Goal: Information Seeking & Learning: Check status

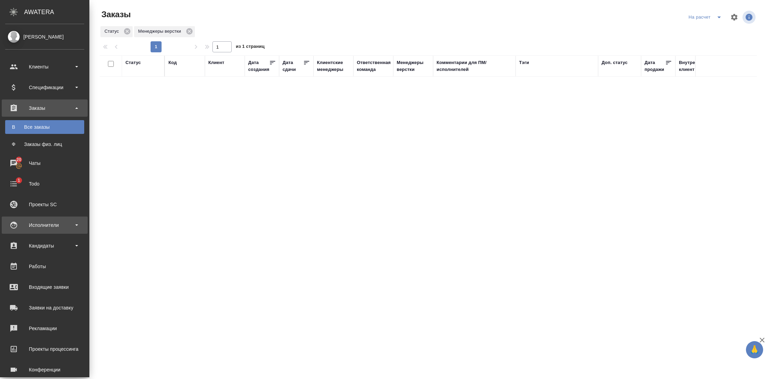
click at [72, 228] on div "Исполнители" at bounding box center [44, 225] width 79 height 10
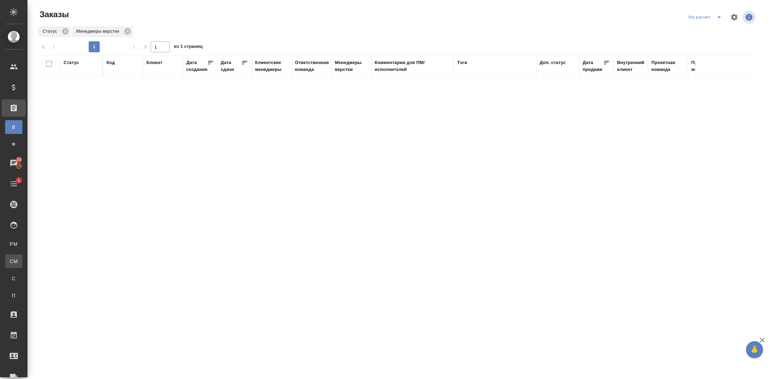
click at [10, 259] on div "Для CM/VM" at bounding box center [5, 261] width 10 height 7
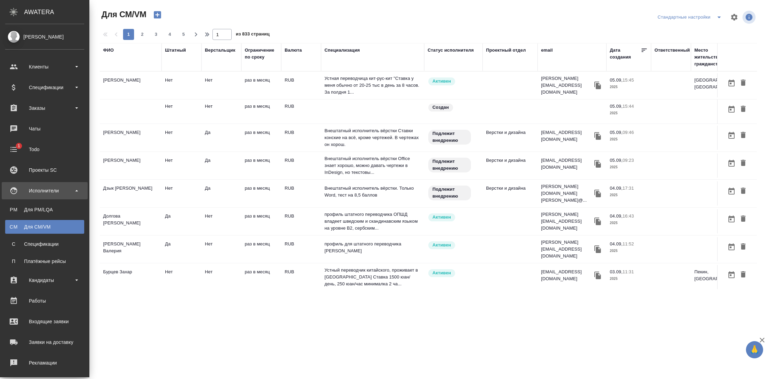
click at [103, 50] on div "ФИО" at bounding box center [108, 50] width 11 height 7
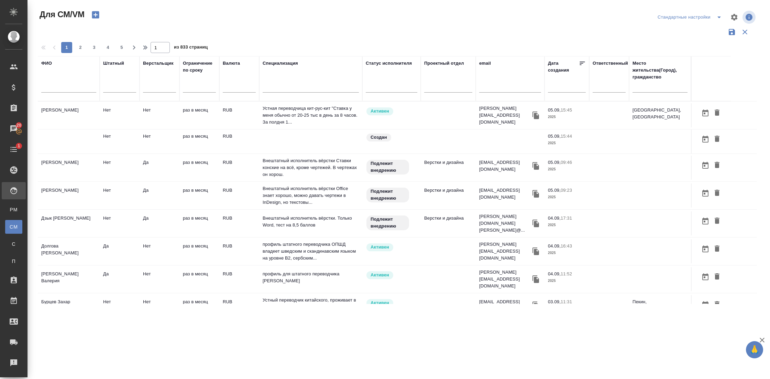
click at [68, 88] on input "text" at bounding box center [68, 88] width 55 height 9
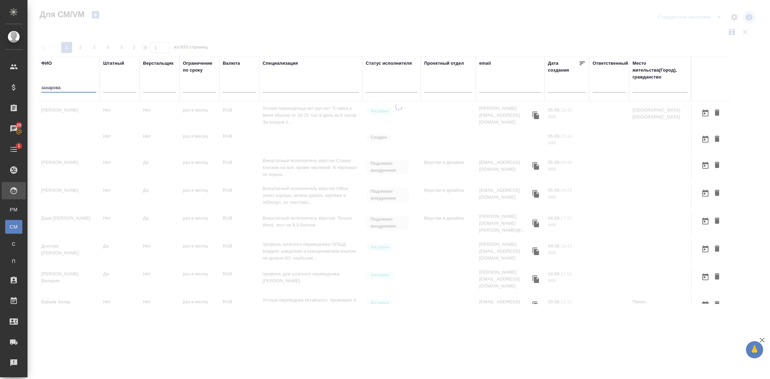
type input "захарова"
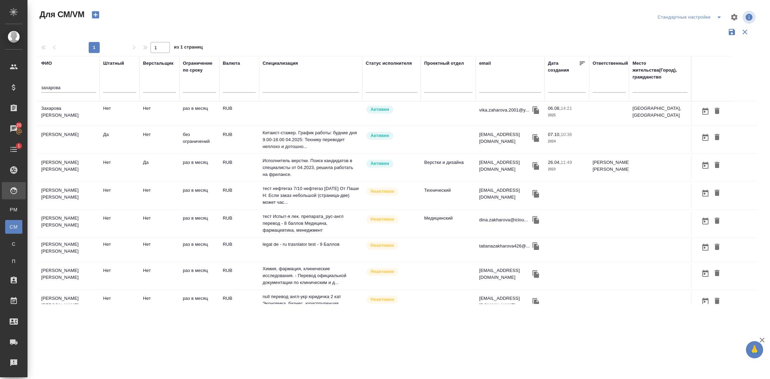
click at [58, 165] on td "[PERSON_NAME] [PERSON_NAME]" at bounding box center [69, 167] width 62 height 24
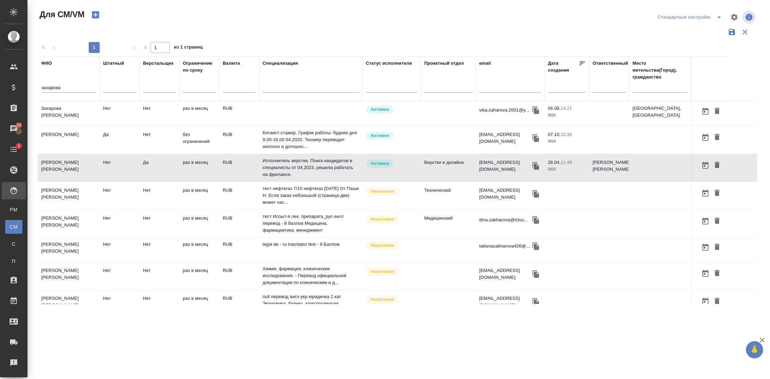
click at [58, 165] on td "[PERSON_NAME] [PERSON_NAME]" at bounding box center [69, 167] width 62 height 24
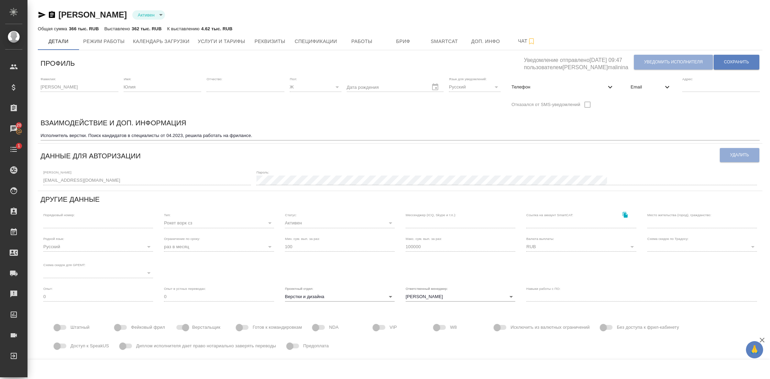
click at [41, 14] on icon "button" at bounding box center [42, 15] width 7 height 6
click at [42, 15] on icon "button" at bounding box center [42, 15] width 7 height 6
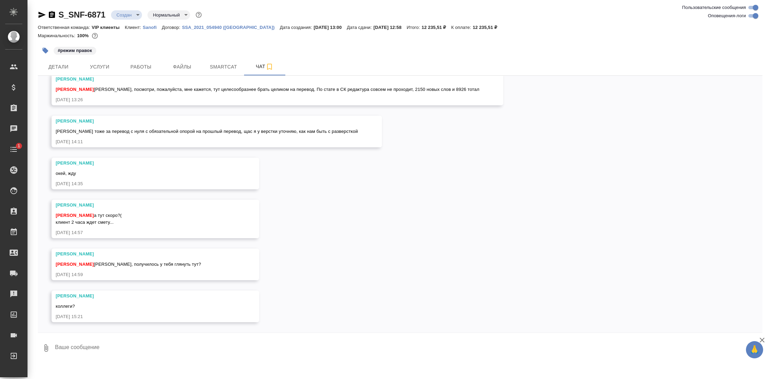
scroll to position [464, 0]
click at [56, 68] on span "Детали" at bounding box center [58, 67] width 33 height 9
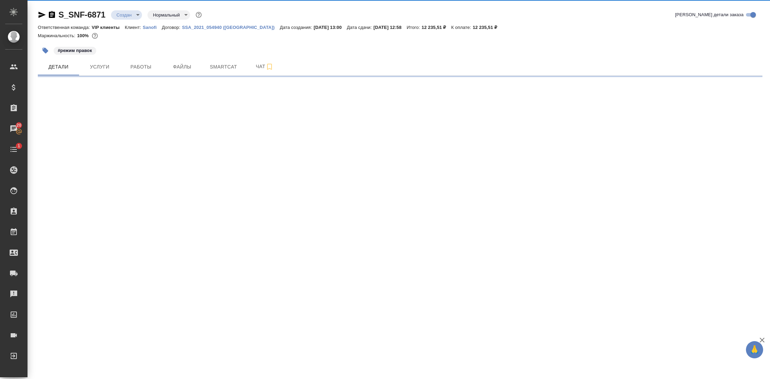
select select "RU"
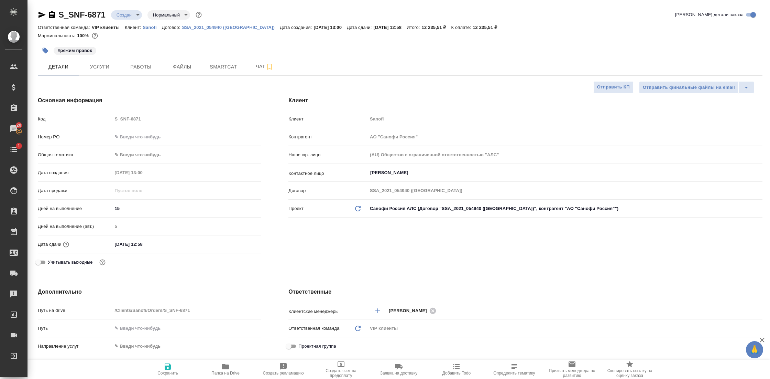
type textarea "x"
click at [260, 72] on button "Чат" at bounding box center [264, 66] width 41 height 17
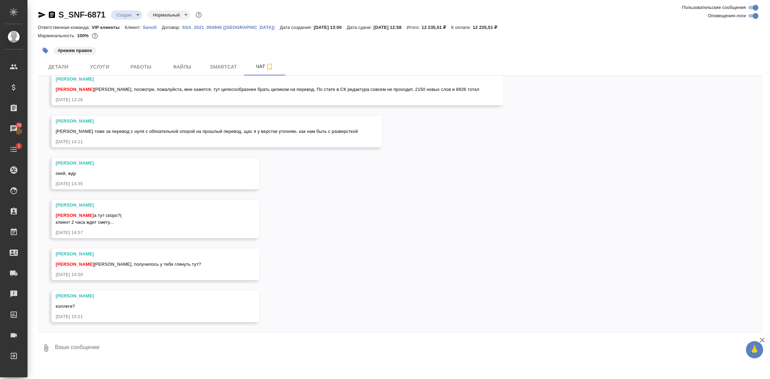
scroll to position [457, 0]
click at [60, 67] on span "Детали" at bounding box center [58, 67] width 33 height 9
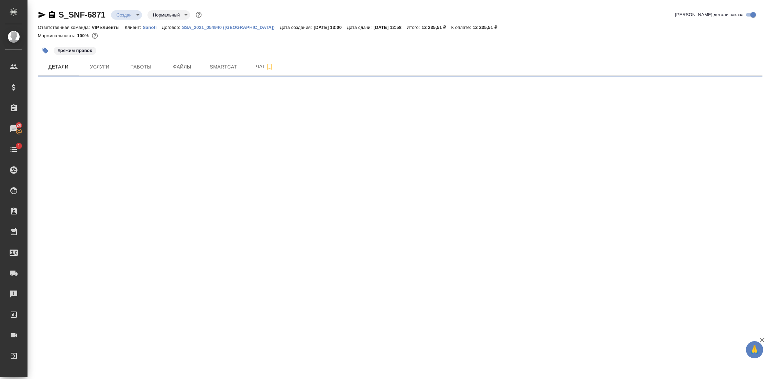
select select "RU"
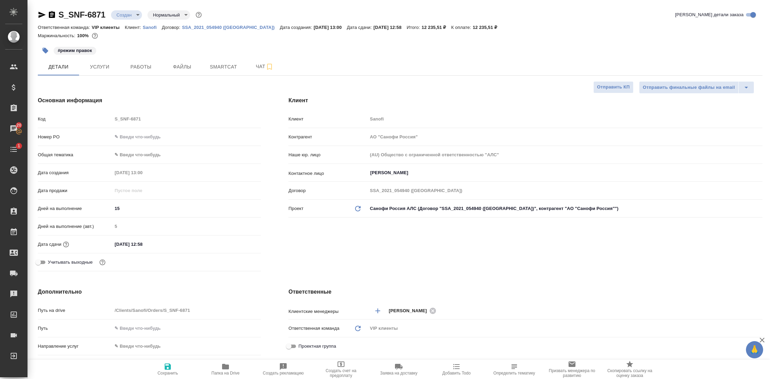
type textarea "x"
click at [225, 371] on span "Папка на Drive" at bounding box center [225, 372] width 28 height 5
type textarea "x"
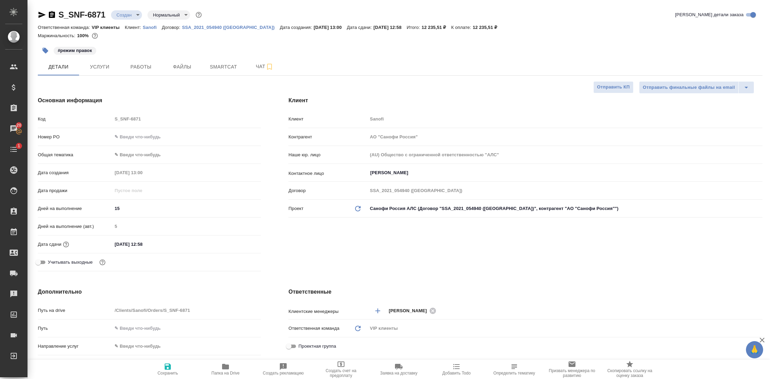
type textarea "x"
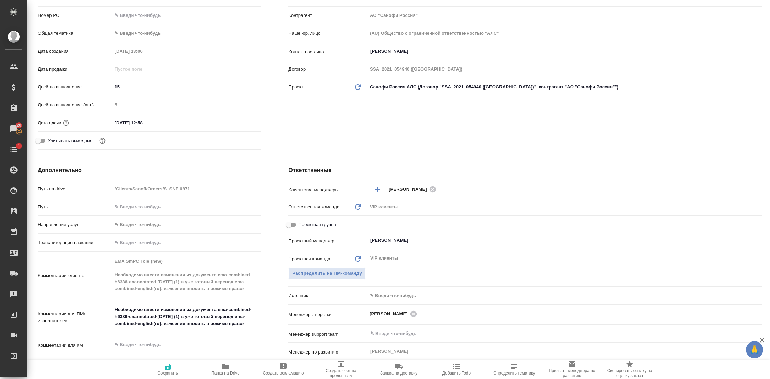
scroll to position [213, 0]
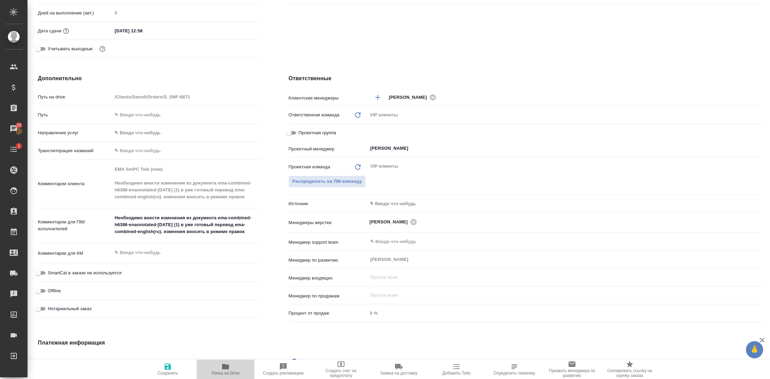
click at [228, 368] on icon "button" at bounding box center [225, 366] width 7 height 6
type textarea "x"
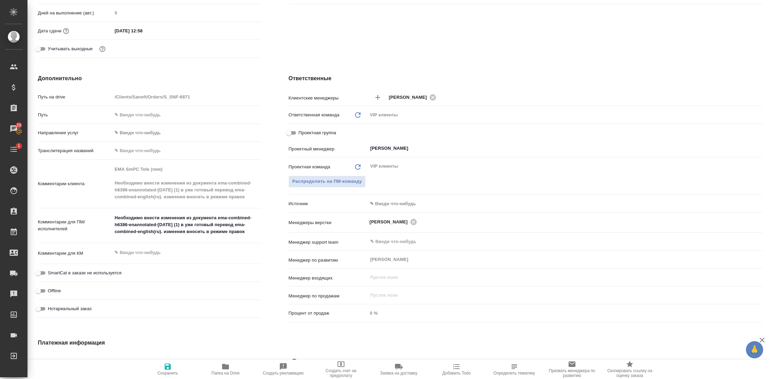
type textarea "x"
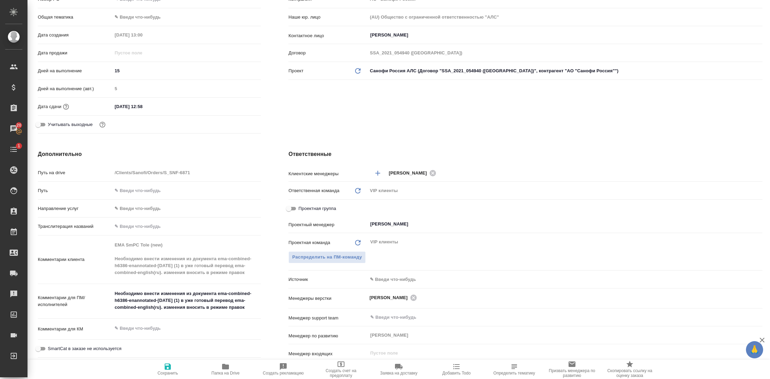
scroll to position [0, 0]
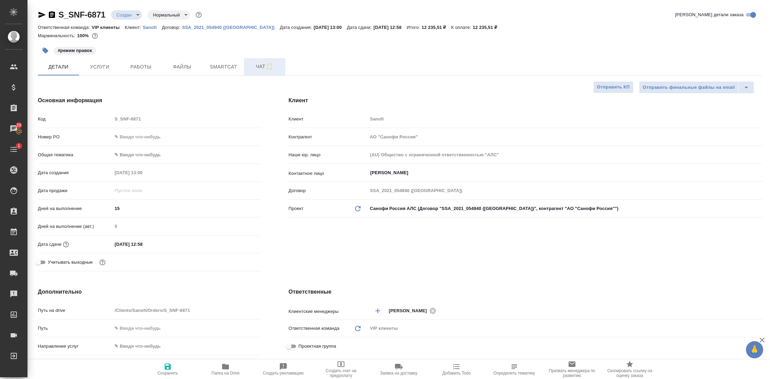
click at [252, 72] on button "Чат" at bounding box center [264, 66] width 41 height 17
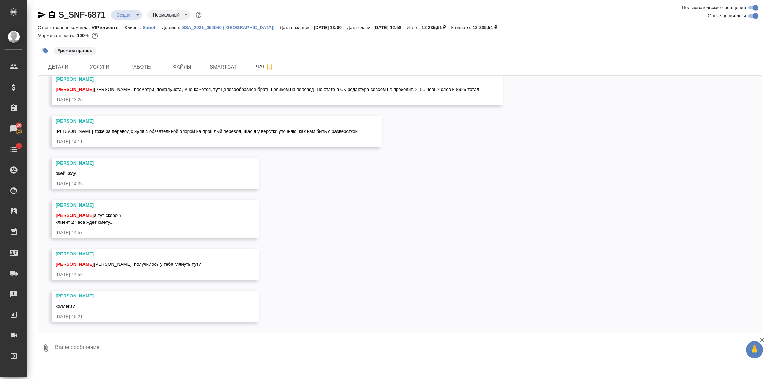
scroll to position [464, 0]
